Goal: Task Accomplishment & Management: Complete application form

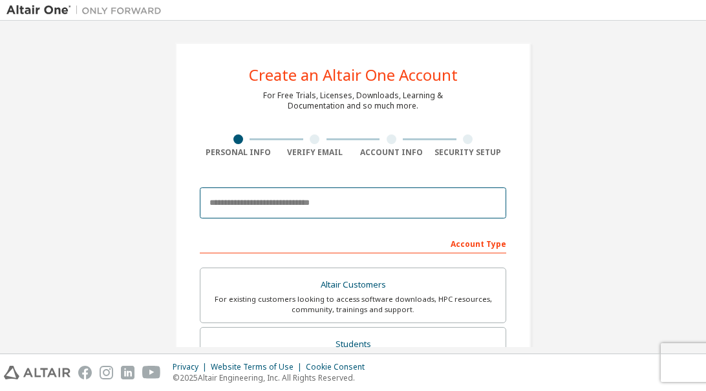
click at [359, 198] on input "email" at bounding box center [353, 203] width 307 height 31
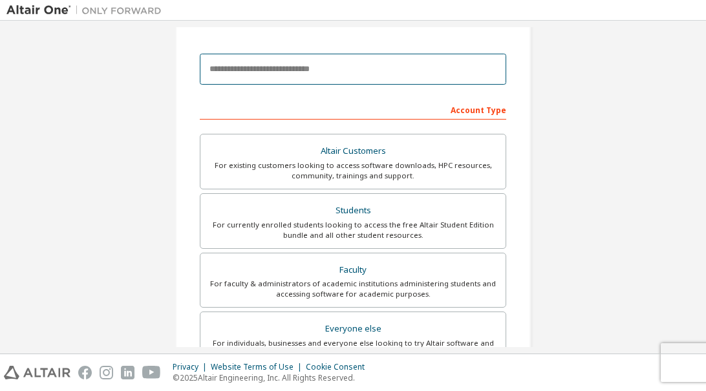
scroll to position [138, 0]
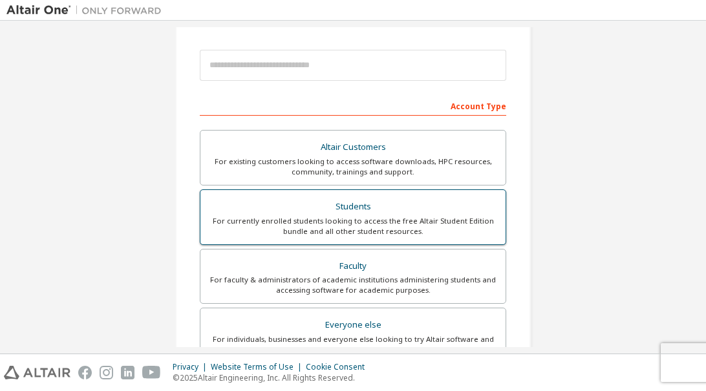
click at [336, 224] on div "For currently enrolled students looking to access the free Altair Student Editi…" at bounding box center [353, 226] width 290 height 21
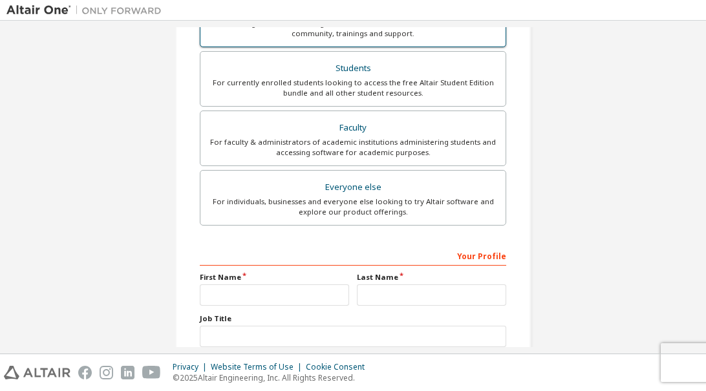
scroll to position [398, 0]
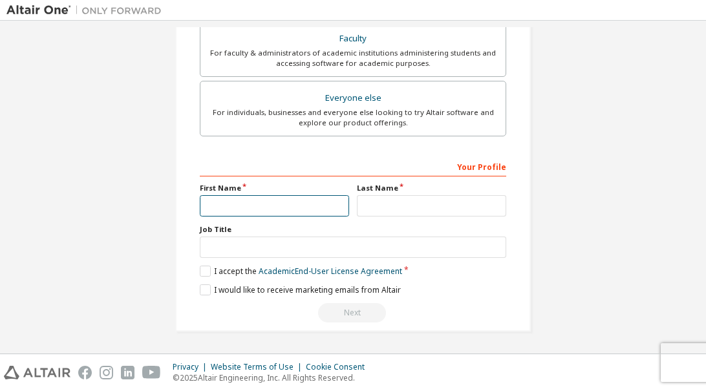
click at [275, 204] on input "text" at bounding box center [274, 205] width 149 height 21
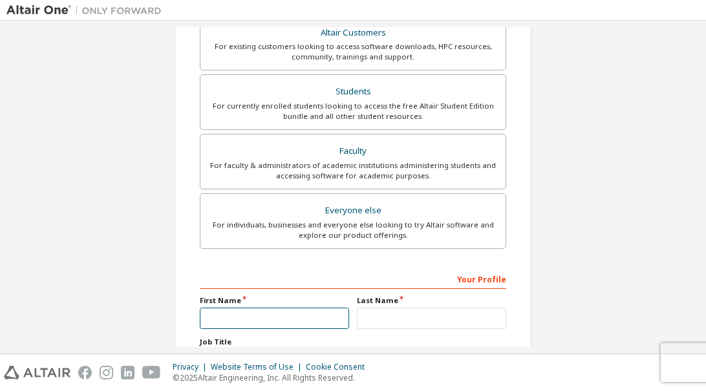
scroll to position [283, 0]
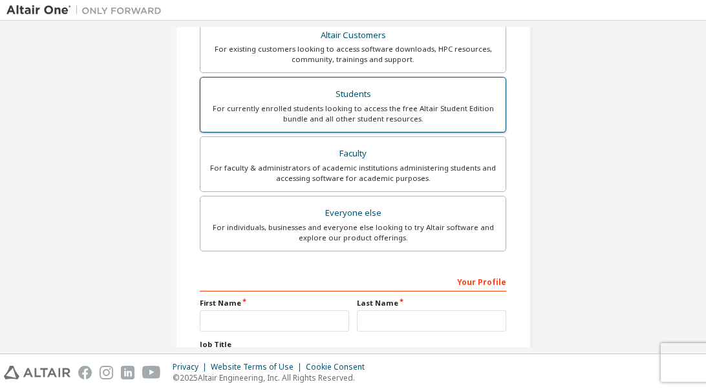
click at [248, 98] on div "Students" at bounding box center [353, 94] width 290 height 18
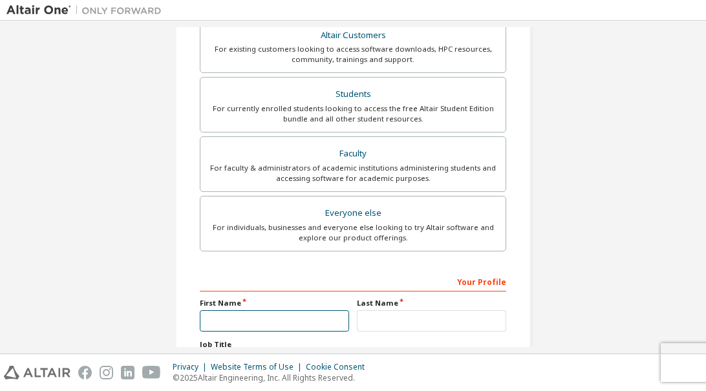
click at [266, 328] on input "text" at bounding box center [274, 320] width 149 height 21
type input "*****"
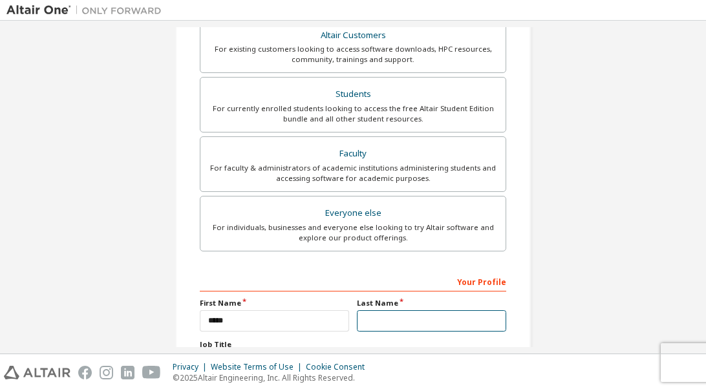
click at [379, 320] on input "text" at bounding box center [431, 320] width 149 height 21
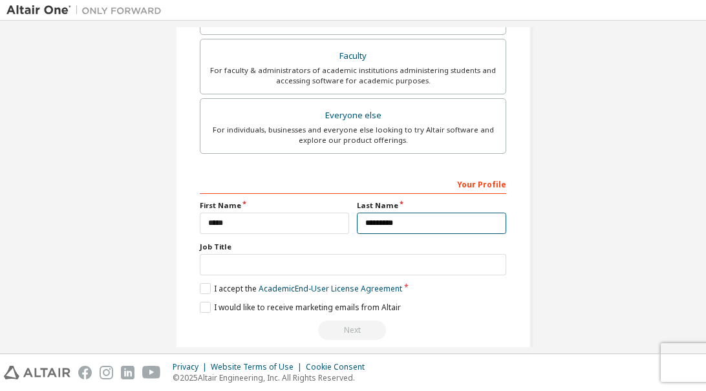
scroll to position [382, 0]
type input "*********"
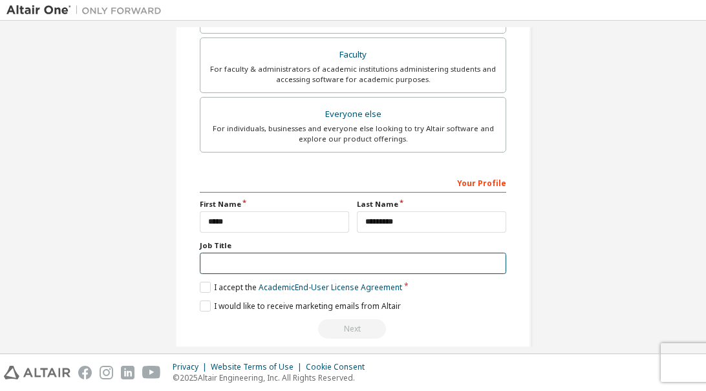
click at [244, 260] on input "text" at bounding box center [353, 263] width 307 height 21
type input "*******"
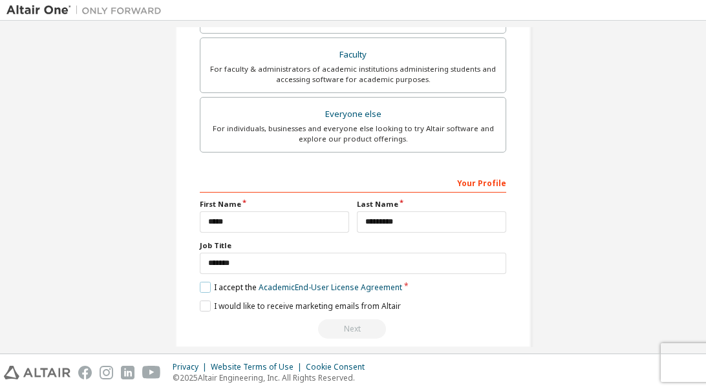
click at [200, 284] on label "I accept the Academic End-User License Agreement" at bounding box center [301, 287] width 202 height 11
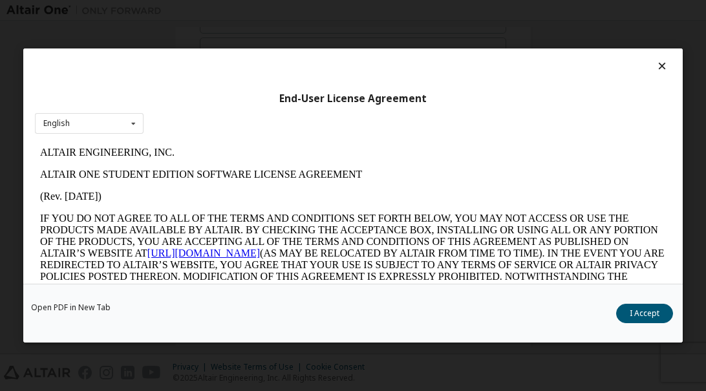
scroll to position [0, 0]
click at [633, 317] on button "I Accept" at bounding box center [644, 313] width 57 height 19
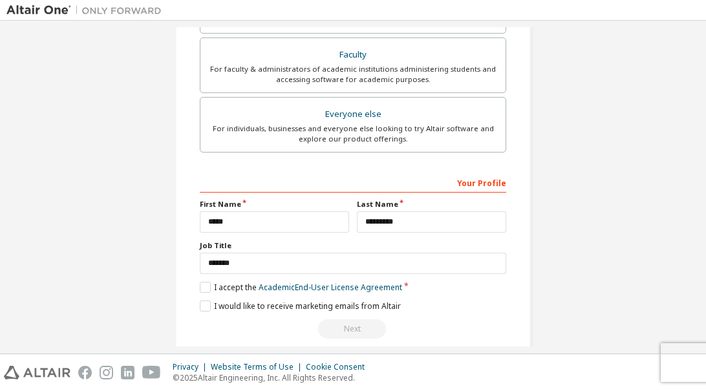
click at [193, 309] on div "Create an Altair One Account For Free Trials, Licenses, Downloads, Learning & D…" at bounding box center [353, 4] width 356 height 688
click at [363, 323] on div "Next" at bounding box center [353, 329] width 307 height 19
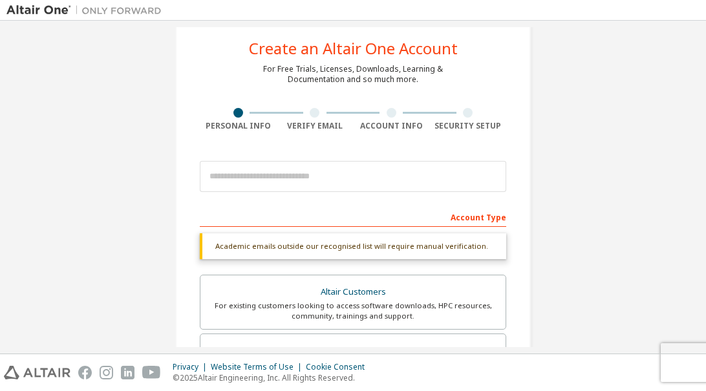
scroll to position [28, 0]
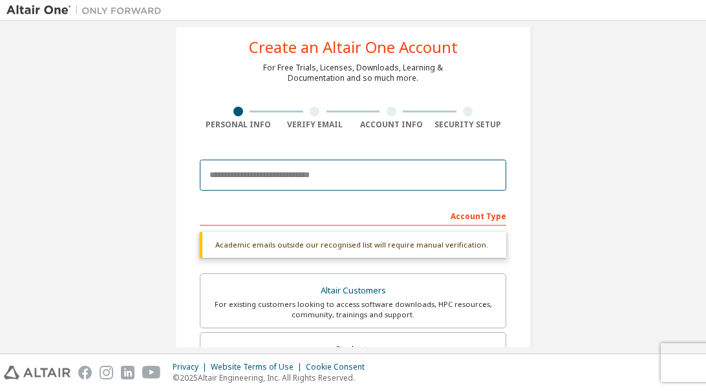
click at [246, 185] on input "email" at bounding box center [353, 175] width 307 height 31
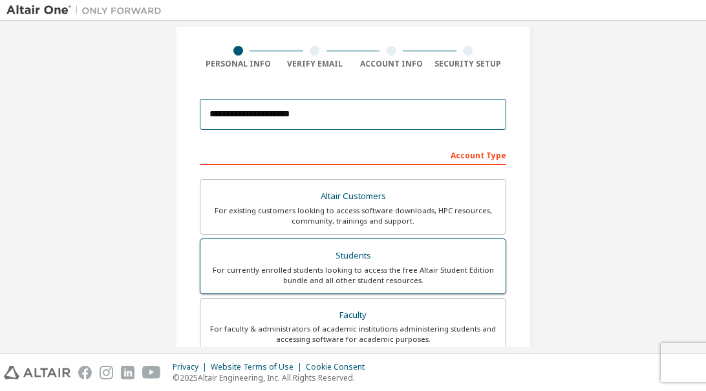
scroll to position [365, 0]
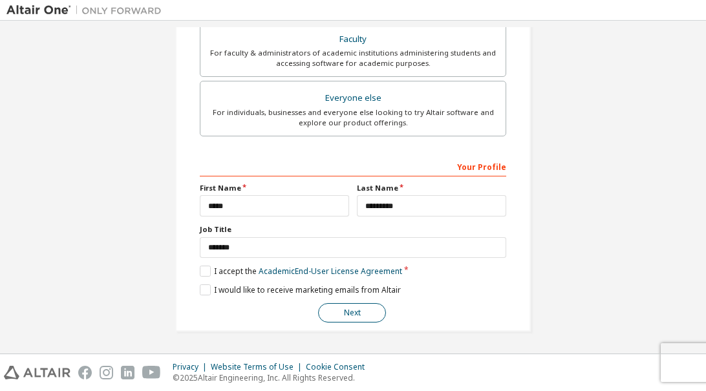
type input "**********"
click at [365, 315] on button "Next" at bounding box center [352, 312] width 68 height 19
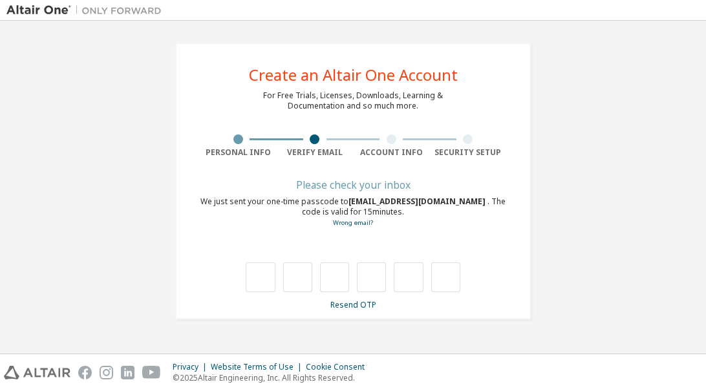
type input "*"
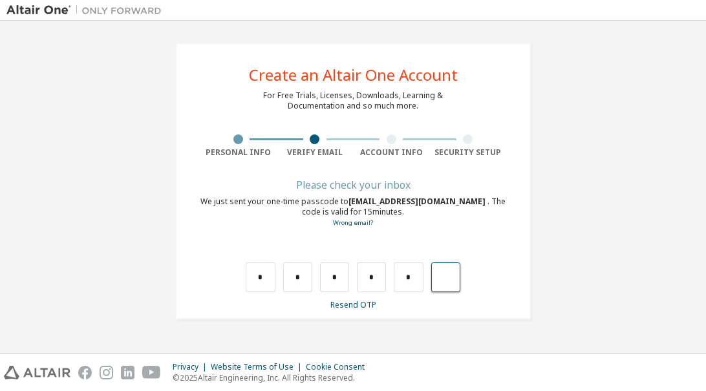
type input "*"
